Goal: Transaction & Acquisition: Purchase product/service

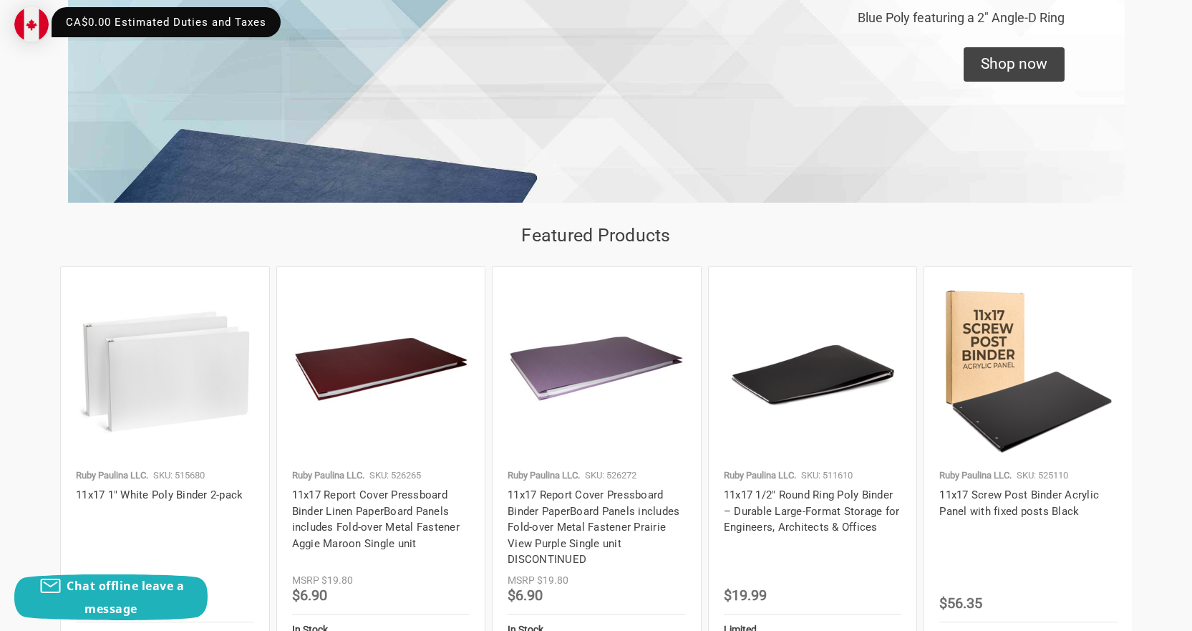
scroll to position [1288, 0]
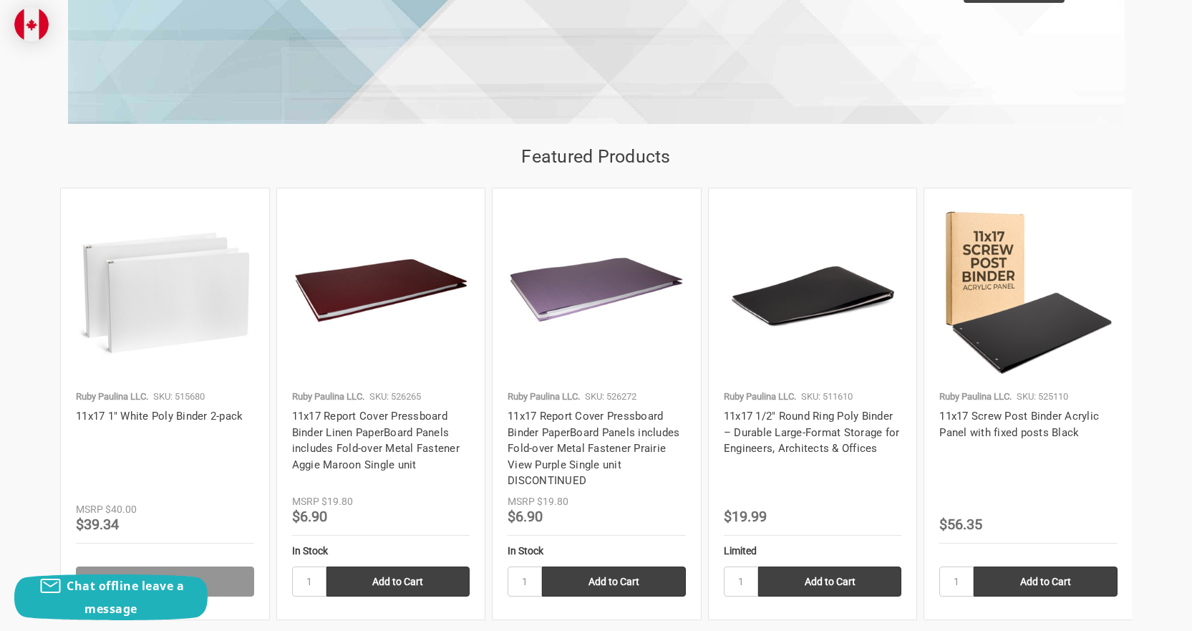
click at [571, 294] on img at bounding box center [596, 292] width 178 height 178
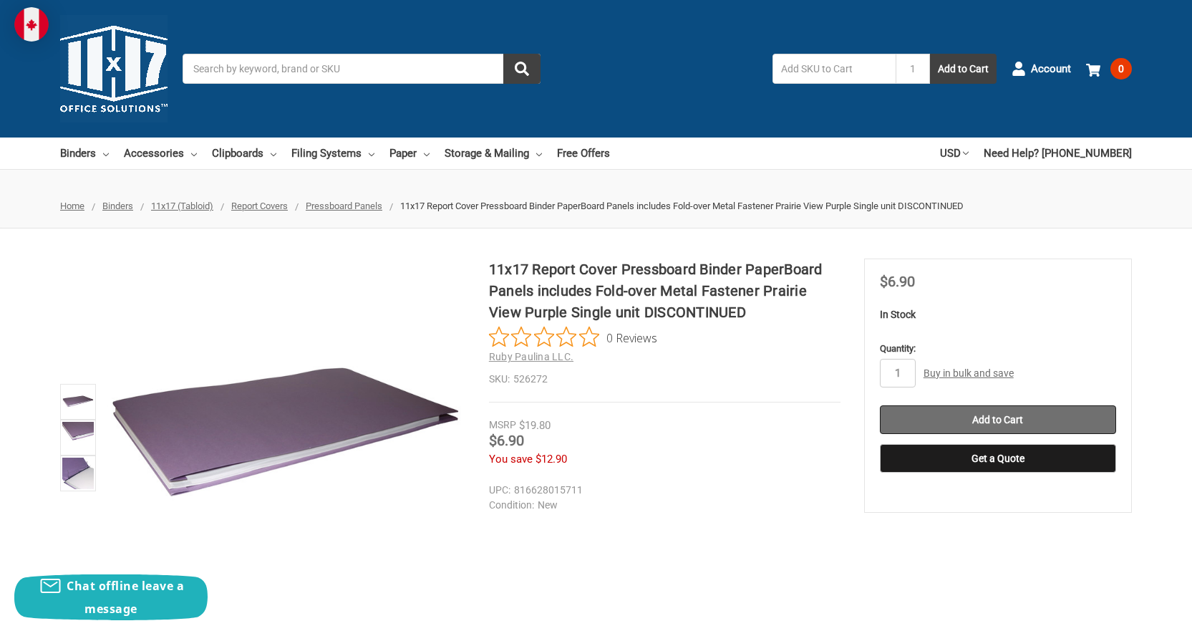
click at [958, 412] on input "Add to Cart" at bounding box center [998, 419] width 236 height 29
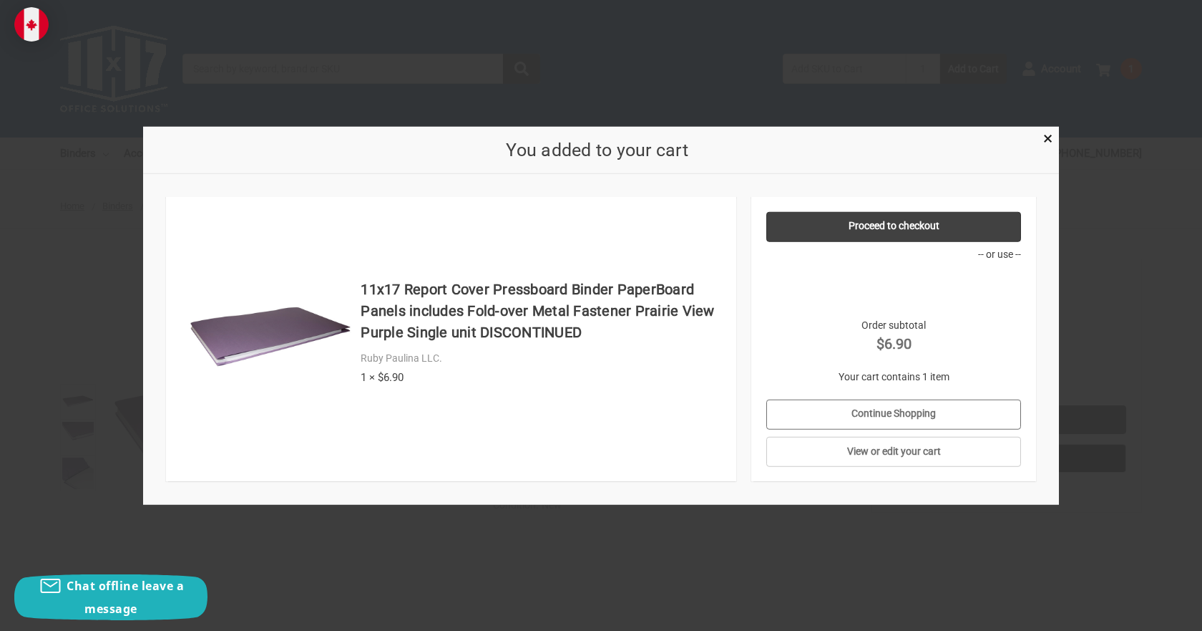
click at [929, 411] on link "Continue Shopping" at bounding box center [895, 414] width 256 height 30
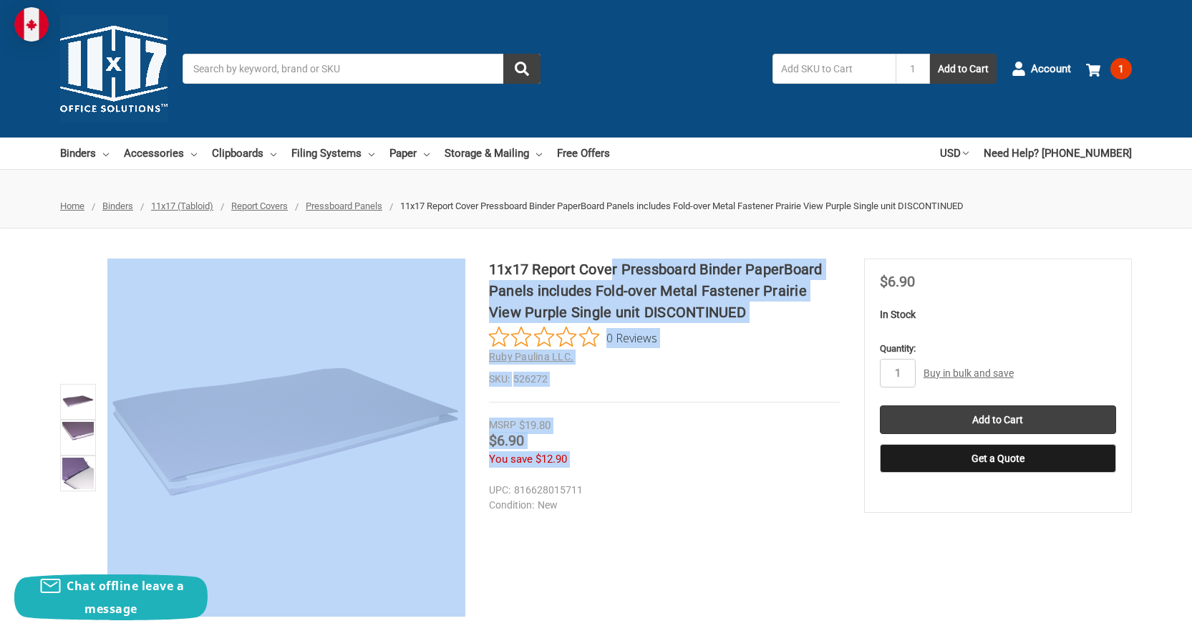
drag, startPoint x: 487, startPoint y: 268, endPoint x: 612, endPoint y: 268, distance: 124.5
click at [612, 268] on div "11x17 Report Cover Pressboard Binder PaperBoard Panels includes Fold-over Metal…" at bounding box center [596, 437] width 1192 height 358
click at [783, 312] on h1 "11x17 Report Cover Pressboard Binder PaperBoard Panels includes Fold-over Metal…" at bounding box center [664, 290] width 351 height 64
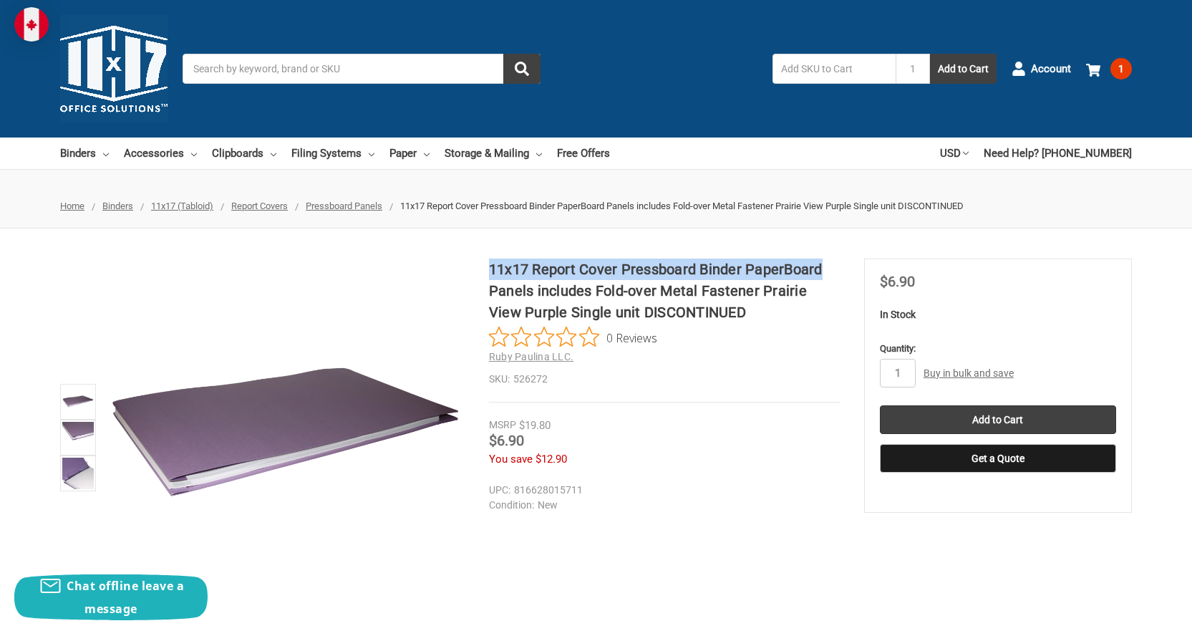
drag, startPoint x: 821, startPoint y: 268, endPoint x: 490, endPoint y: 272, distance: 331.4
click at [490, 272] on h1 "11x17 Report Cover Pressboard Binder PaperBoard Panels includes Fold-over Metal…" at bounding box center [664, 290] width 351 height 64
copy h1 "11x17 Report Cover Pressboard Binder PaperBoard"
click at [968, 147] on link "USD" at bounding box center [954, 152] width 29 height 31
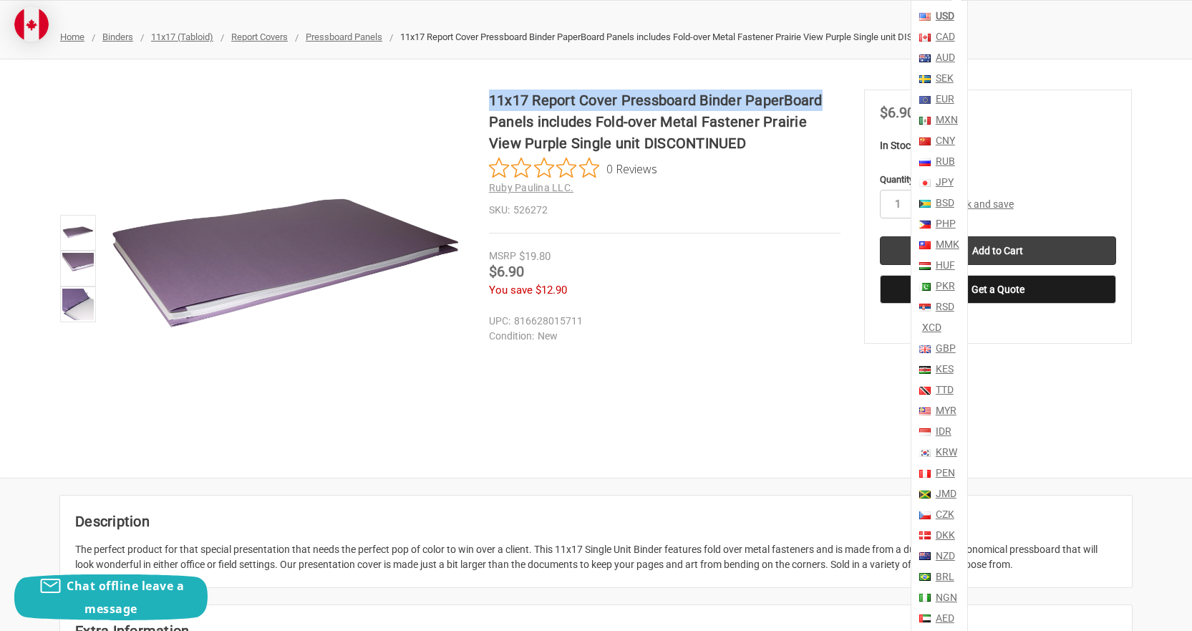
click at [955, 29] on link "CAD" at bounding box center [944, 36] width 22 height 21
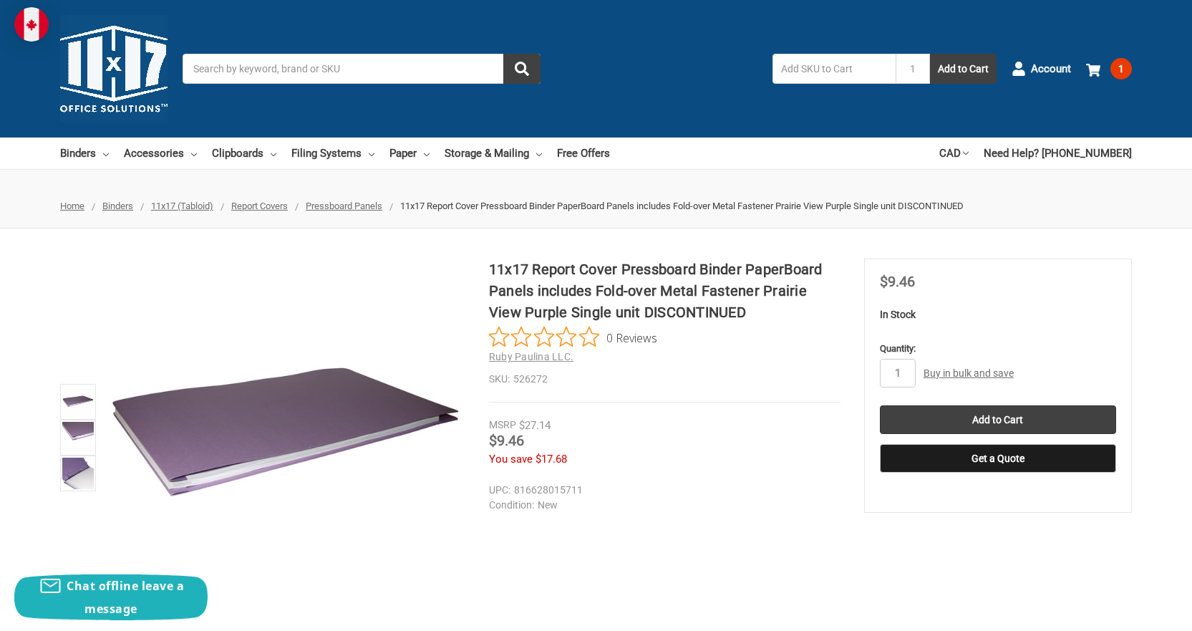
click at [982, 374] on link "Buy in bulk and save" at bounding box center [968, 372] width 90 height 11
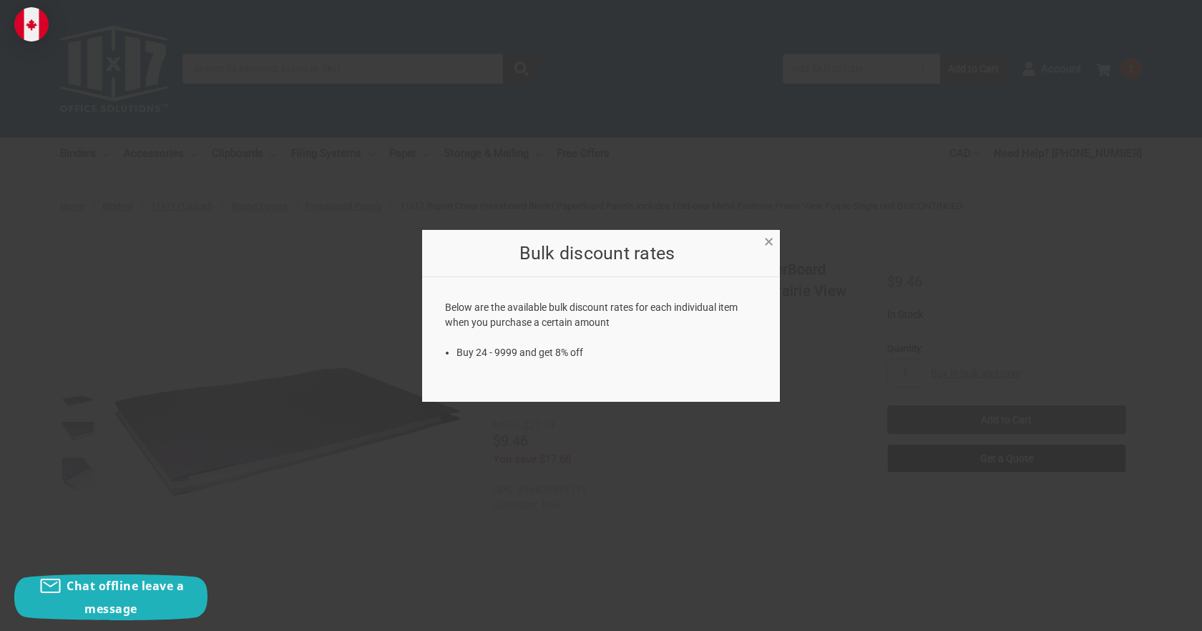
click at [772, 238] on span "×" at bounding box center [768, 241] width 9 height 21
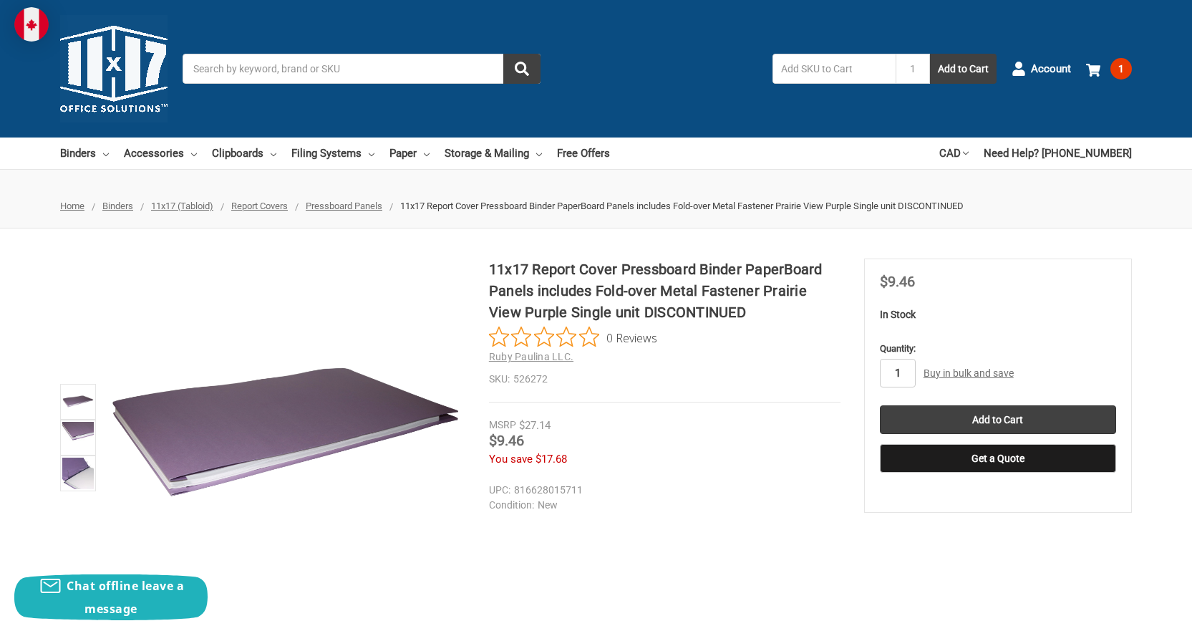
click at [902, 369] on input "1" at bounding box center [898, 373] width 36 height 29
click at [1010, 421] on input "Add to Cart" at bounding box center [998, 419] width 236 height 29
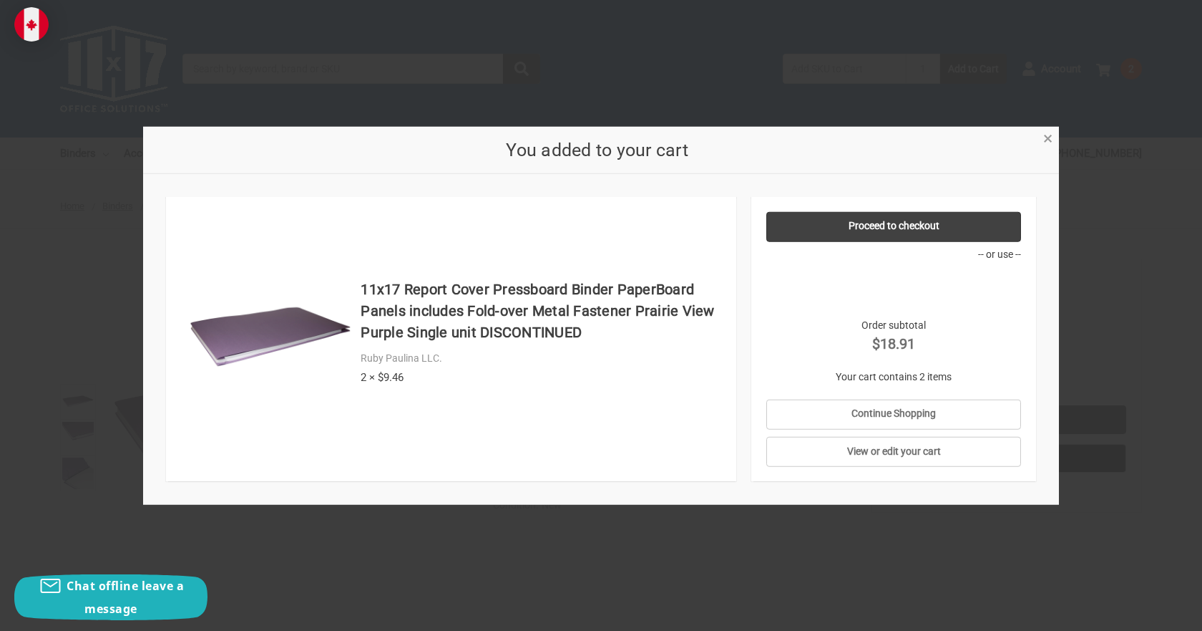
click at [1049, 139] on span "×" at bounding box center [1047, 138] width 9 height 21
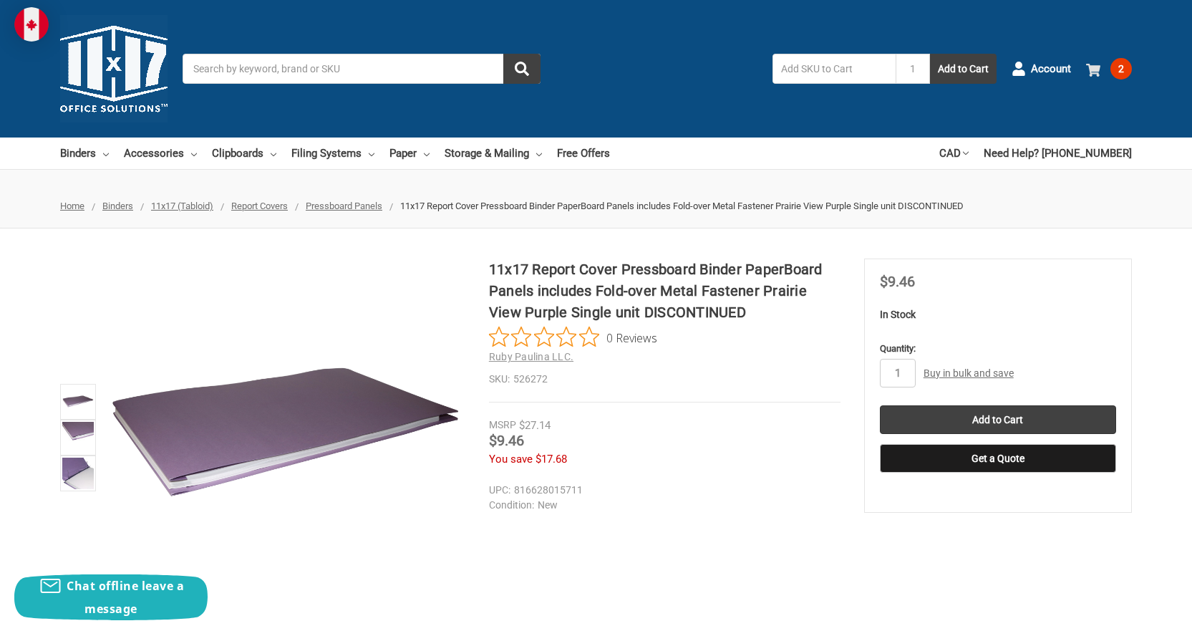
click at [1120, 64] on span "2" at bounding box center [1120, 68] width 21 height 21
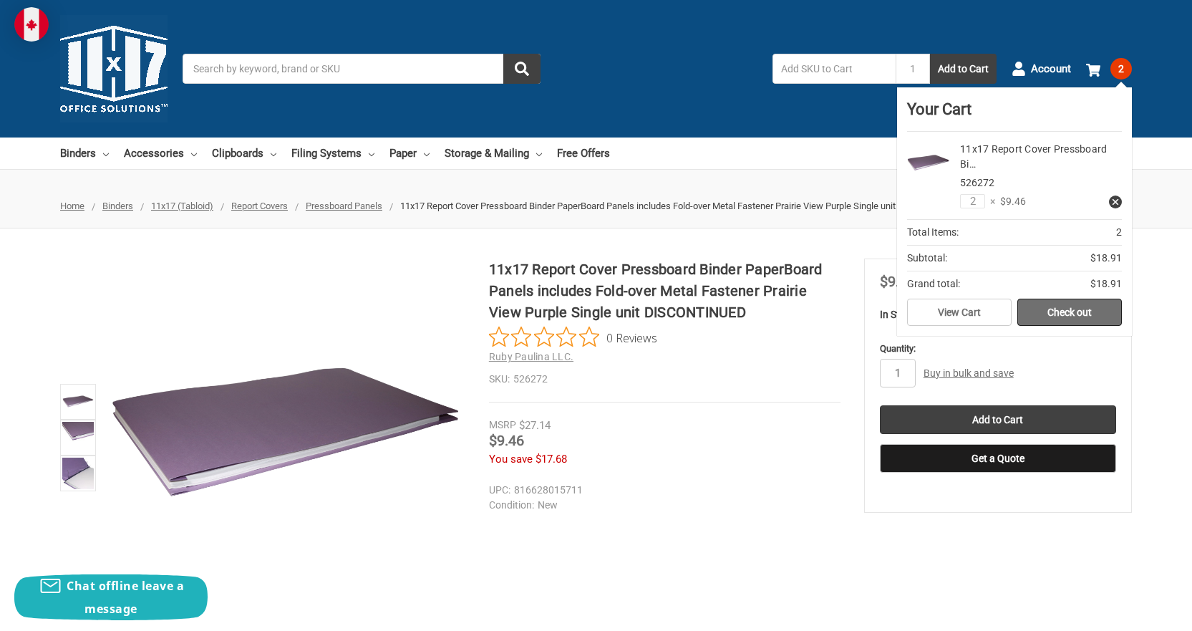
click at [1062, 313] on link "Check out" at bounding box center [1069, 311] width 104 height 27
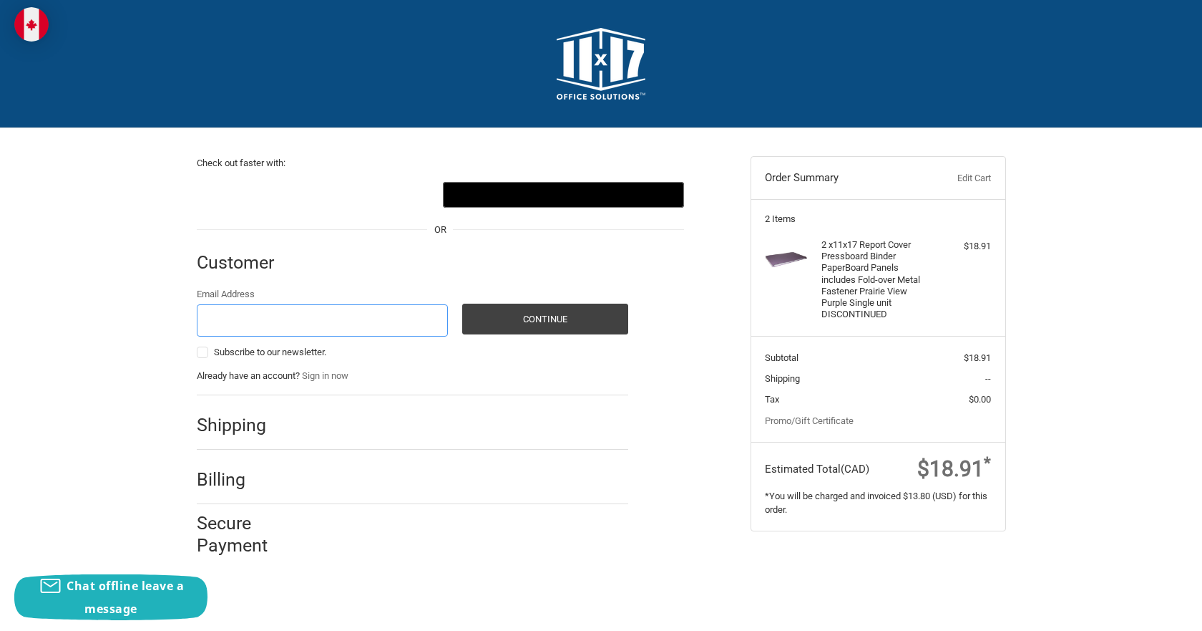
click at [328, 322] on input "Email Address" at bounding box center [323, 320] width 252 height 32
type input "[PERSON_NAME][EMAIL_ADDRESS][PERSON_NAME][DOMAIN_NAME]"
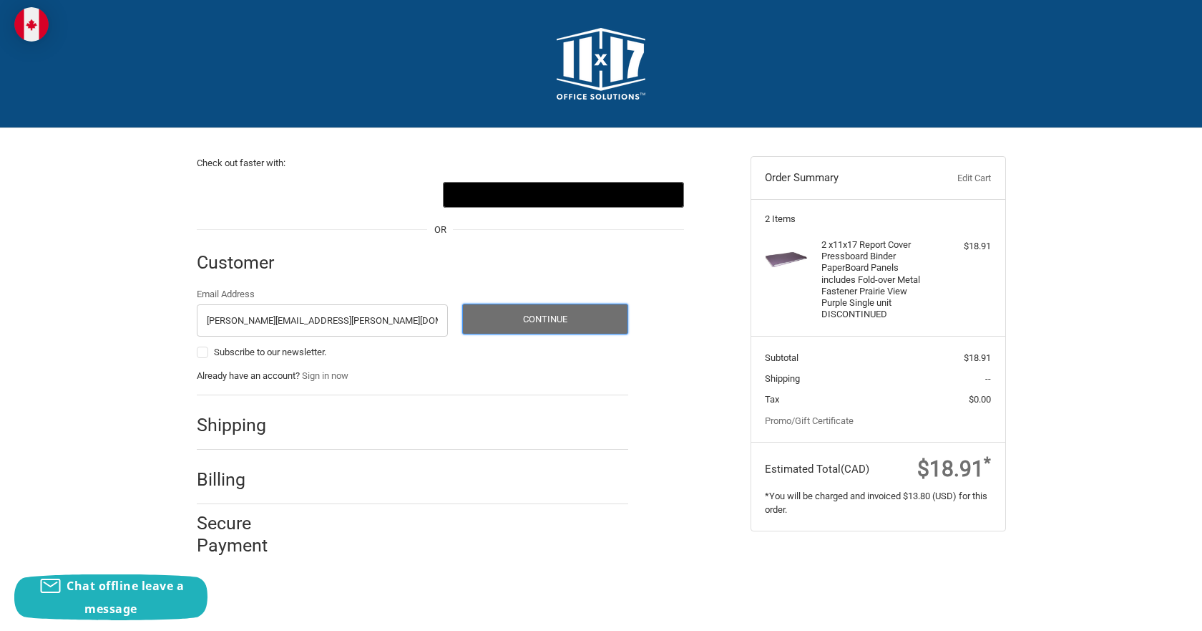
click at [540, 314] on button "Continue" at bounding box center [545, 318] width 166 height 31
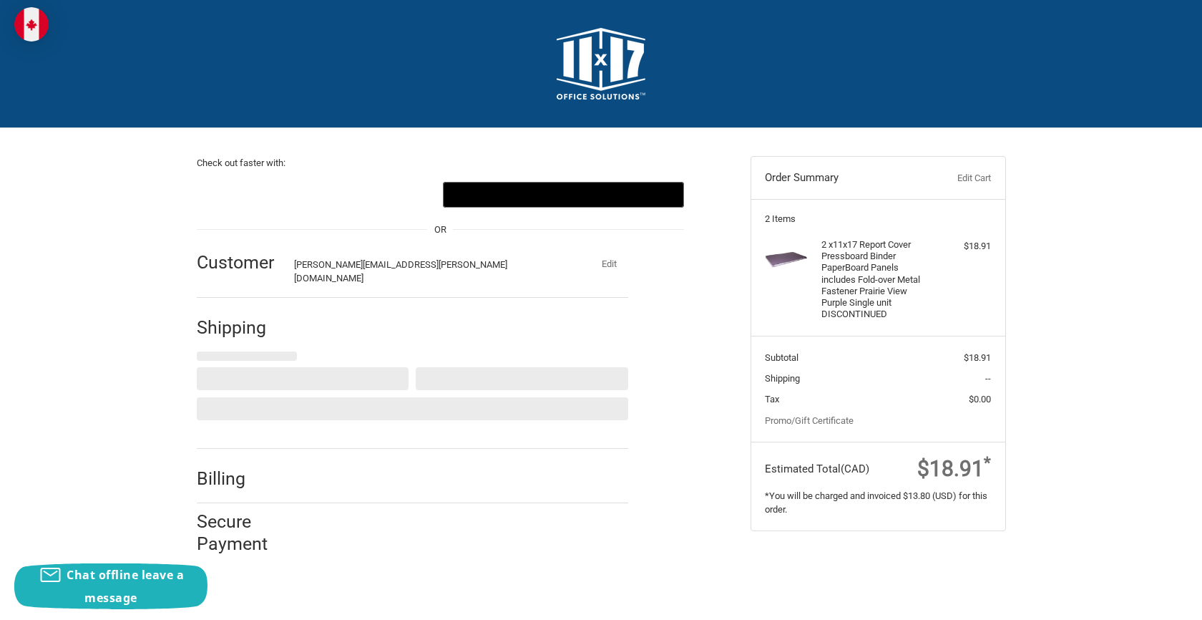
select select "CA"
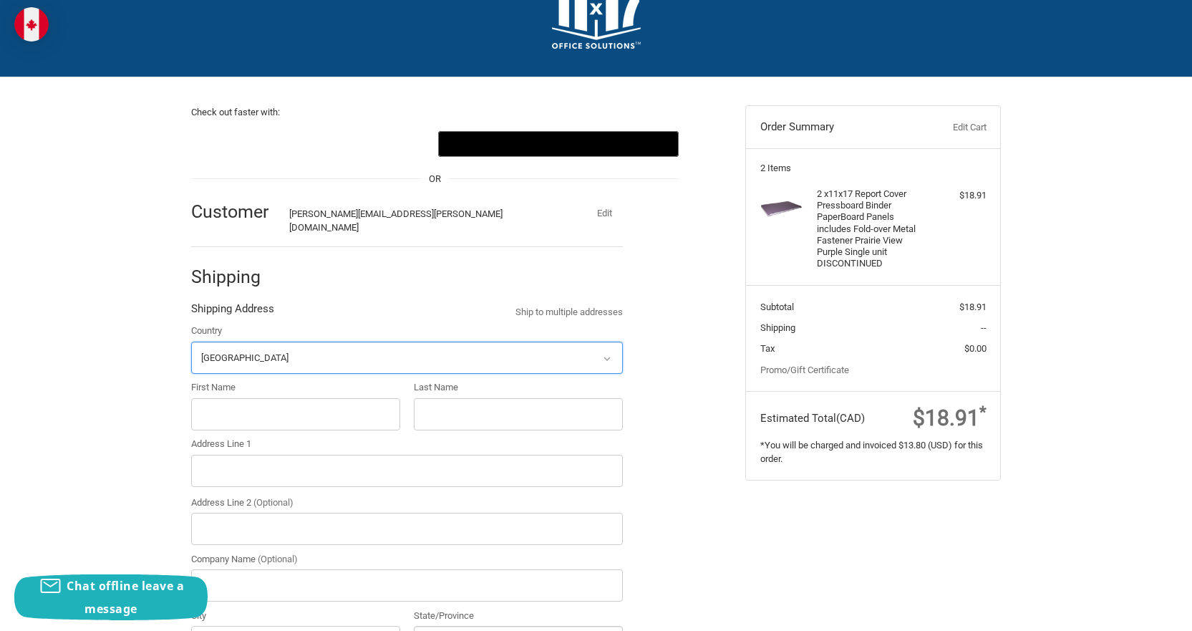
scroll to position [215, 0]
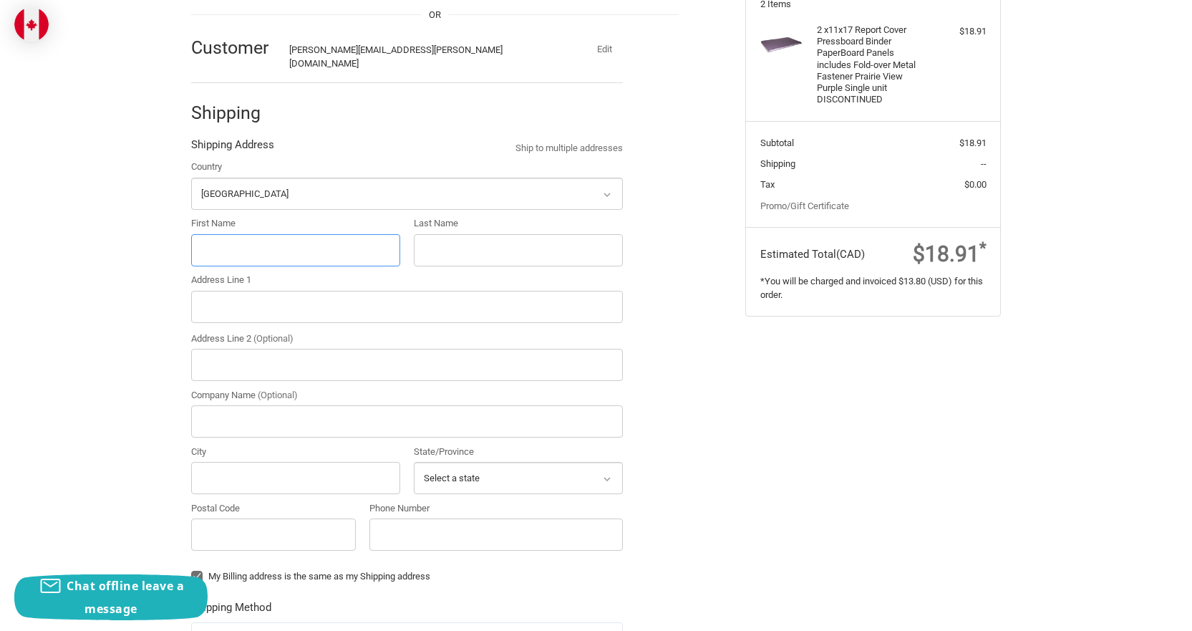
click at [295, 245] on div "Check out faster with: @import url(//fonts.googleapis.com/css?family=Google+San…" at bounding box center [596, 439] width 1192 height 1053
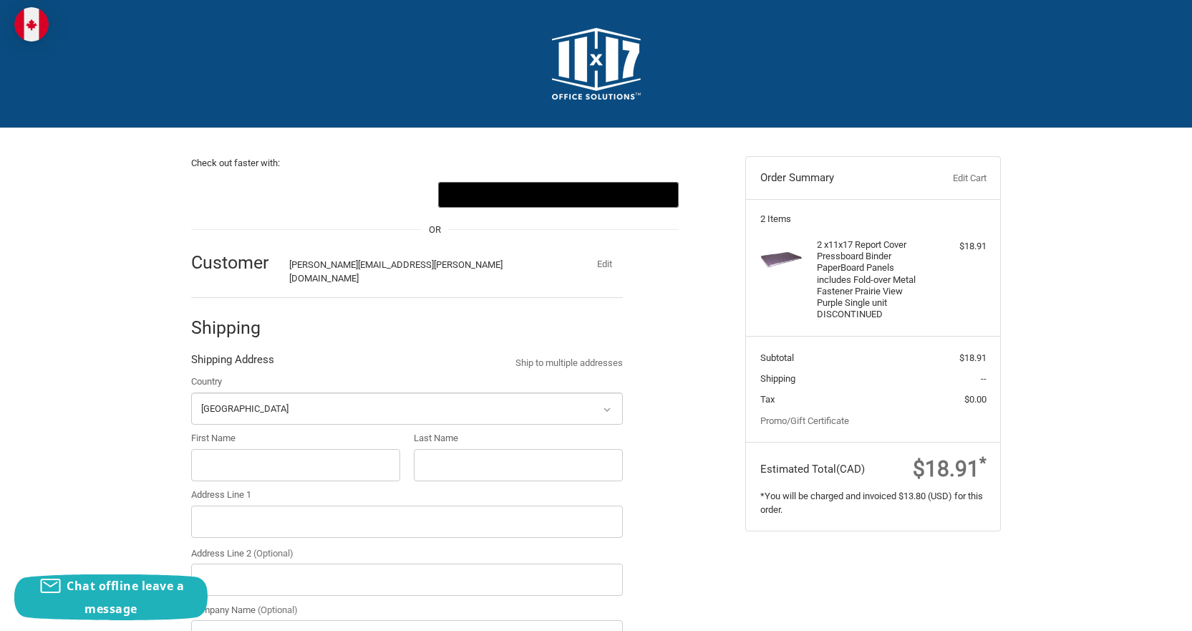
select select "CA"
